Goal: Task Accomplishment & Management: Manage account settings

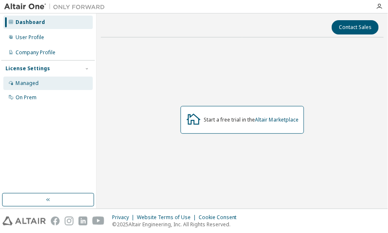
click at [29, 86] on div "Managed" at bounding box center [47, 82] width 89 height 13
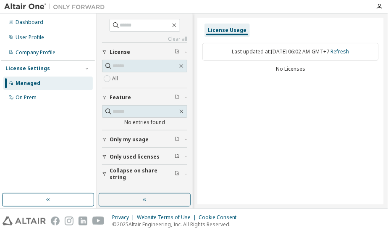
click at [129, 54] on div "License" at bounding box center [147, 52] width 75 height 7
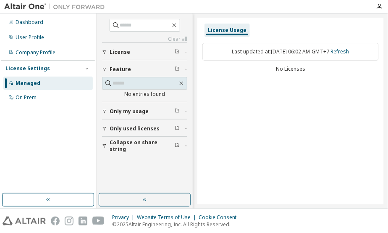
click at [129, 54] on div "License" at bounding box center [147, 52] width 75 height 7
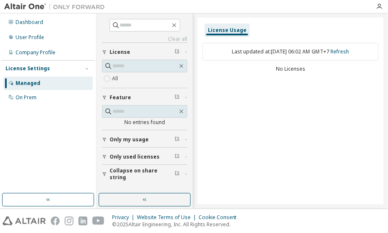
click at [138, 141] on span "Only my usage" at bounding box center [129, 139] width 39 height 7
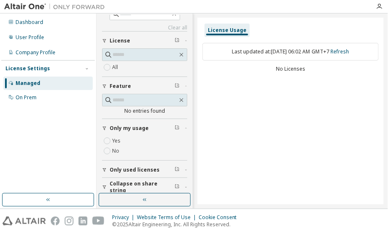
scroll to position [16, 0]
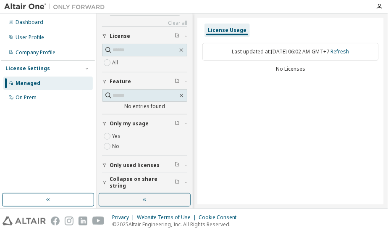
click at [142, 169] on button "Only used licenses" at bounding box center [144, 165] width 85 height 18
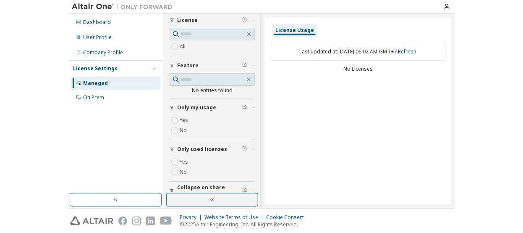
scroll to position [40, 0]
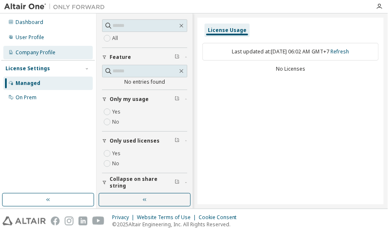
click at [35, 57] on div "Company Profile" at bounding box center [47, 52] width 89 height 13
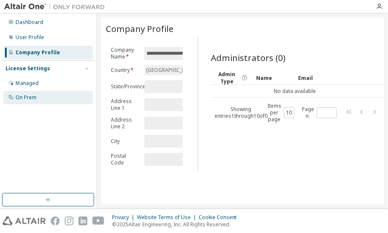
click at [41, 102] on div "On Prem" at bounding box center [47, 97] width 89 height 13
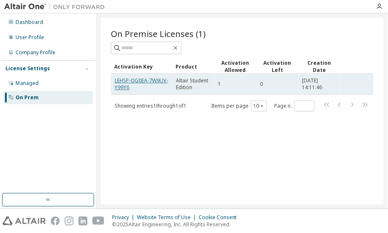
click at [135, 80] on link "LEHSP-OG0EA-7W9UV-Y99Y6" at bounding box center [141, 84] width 53 height 14
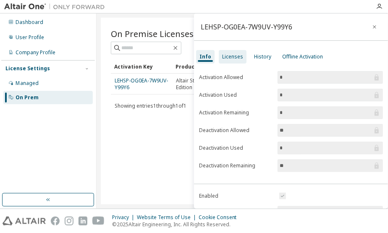
click at [238, 59] on div "Licenses" at bounding box center [232, 56] width 21 height 7
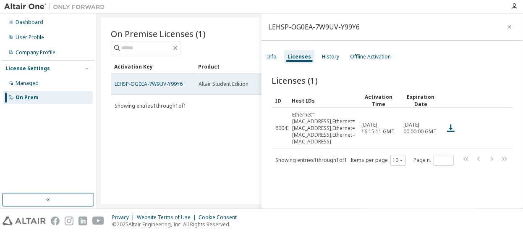
click at [210, 84] on span "Altair Student Edition" at bounding box center [224, 84] width 50 height 7
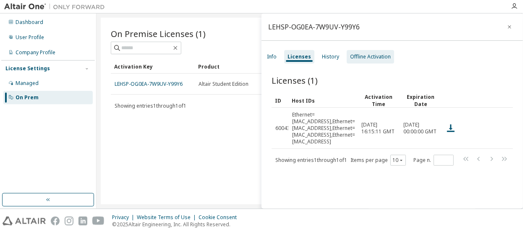
click at [354, 55] on div "Offline Activation" at bounding box center [370, 56] width 41 height 7
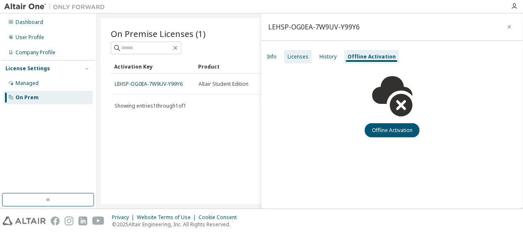
click at [297, 60] on div "Licenses" at bounding box center [298, 56] width 28 height 13
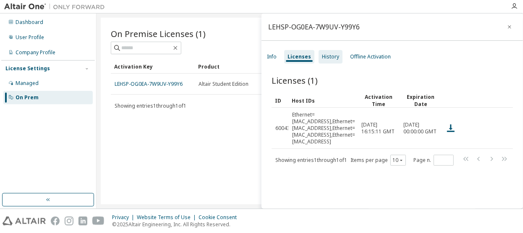
click at [327, 55] on div "History" at bounding box center [330, 56] width 17 height 7
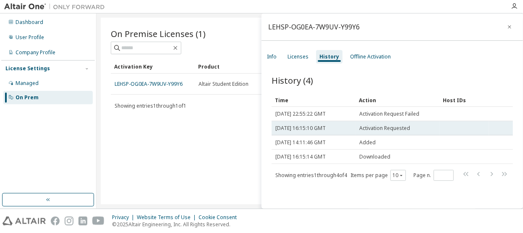
click at [387, 132] on td "Activation Requested" at bounding box center [398, 128] width 84 height 14
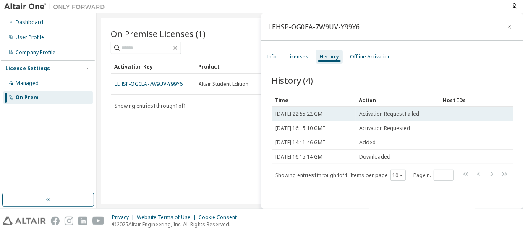
click at [387, 116] on span "Activation Request Failed" at bounding box center [389, 113] width 60 height 7
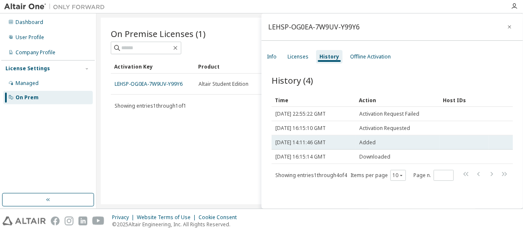
click at [385, 145] on div "Added" at bounding box center [397, 142] width 76 height 7
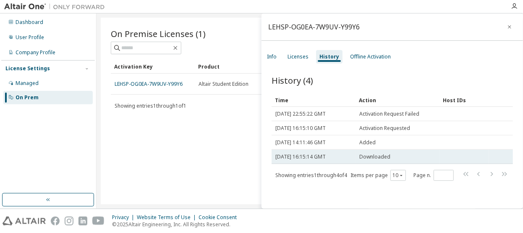
click at [384, 155] on span "Downloaded" at bounding box center [374, 156] width 31 height 7
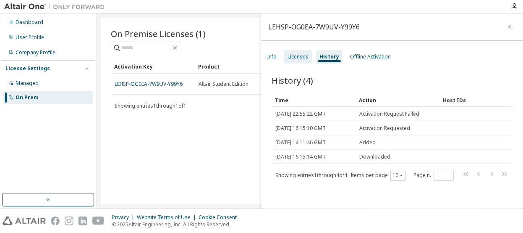
click at [297, 58] on div "Licenses" at bounding box center [298, 56] width 21 height 7
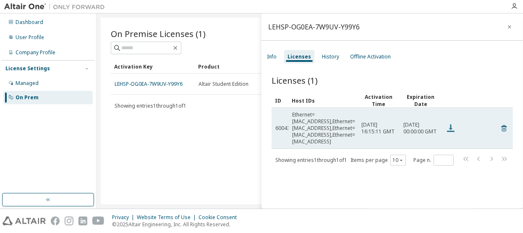
click at [387, 124] on icon at bounding box center [451, 128] width 8 height 8
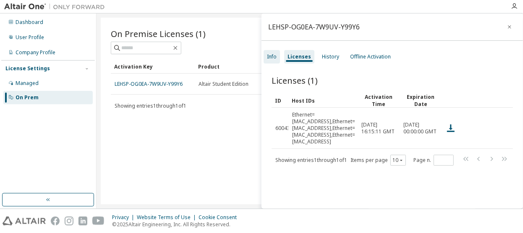
click at [279, 59] on div "Info" at bounding box center [272, 56] width 16 height 13
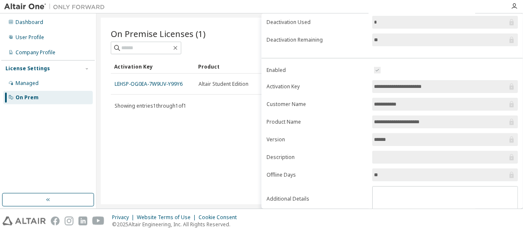
scroll to position [150, 0]
